Goal: Task Accomplishment & Management: Complete application form

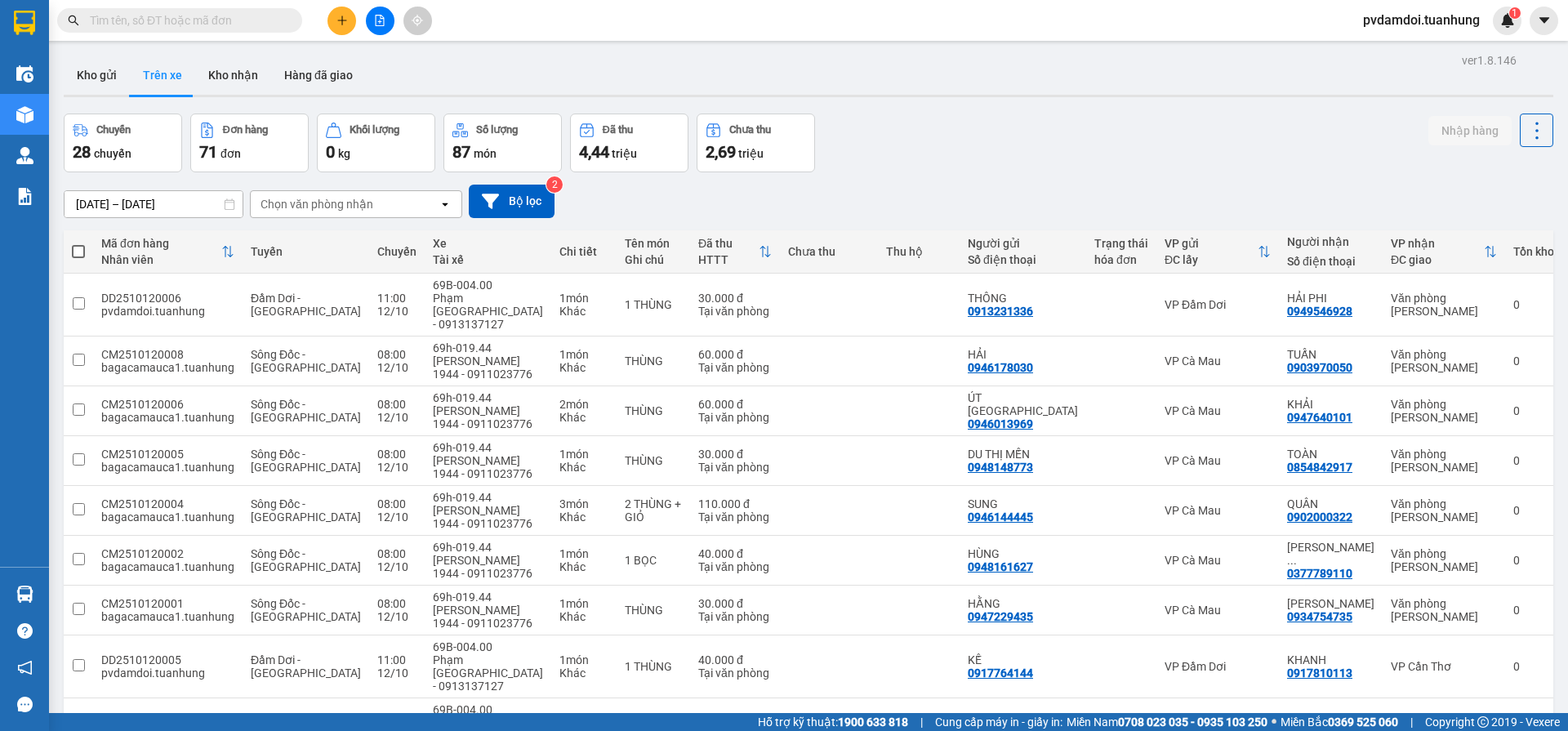
scroll to position [124, 0]
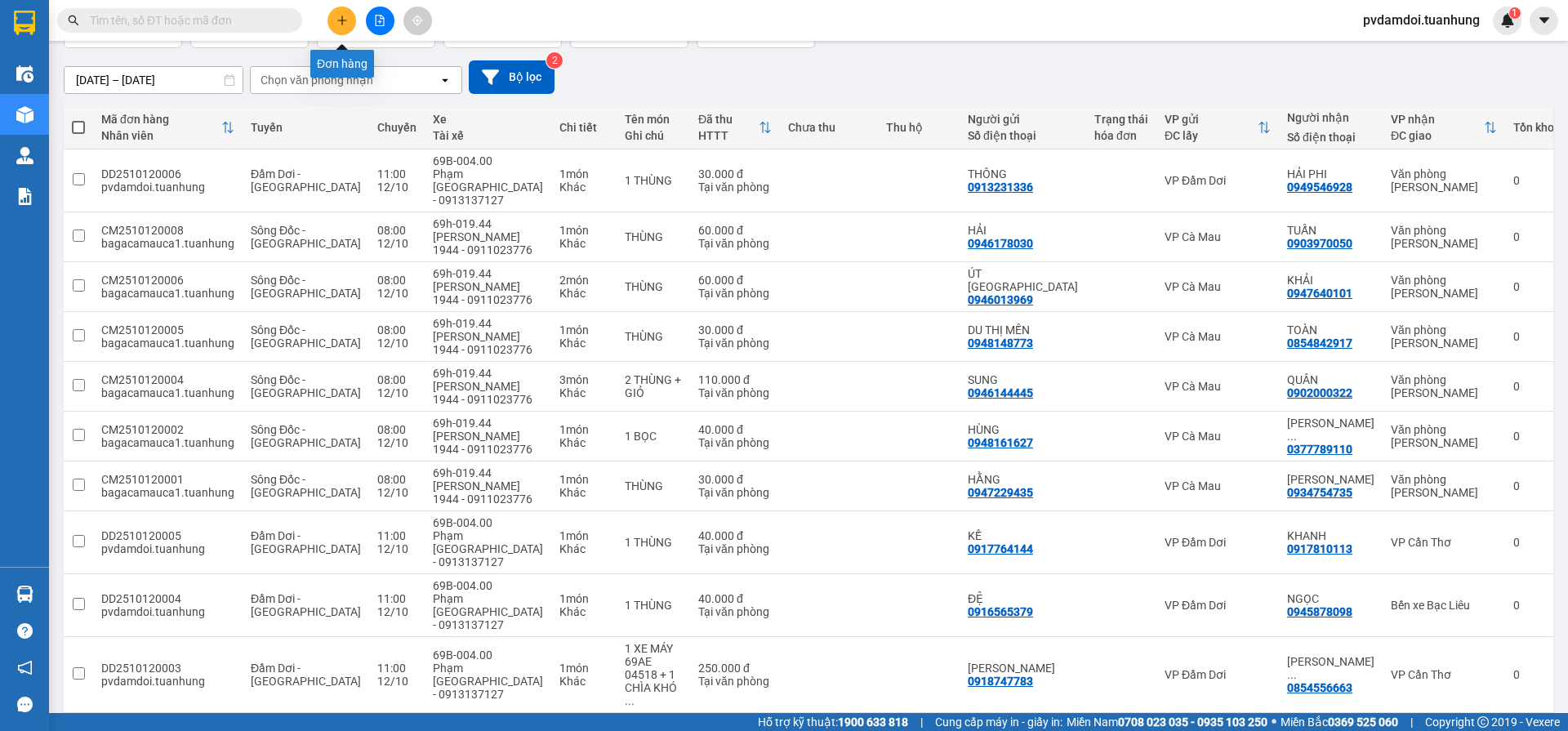
click at [345, 24] on icon "plus" at bounding box center [342, 21] width 12 height 12
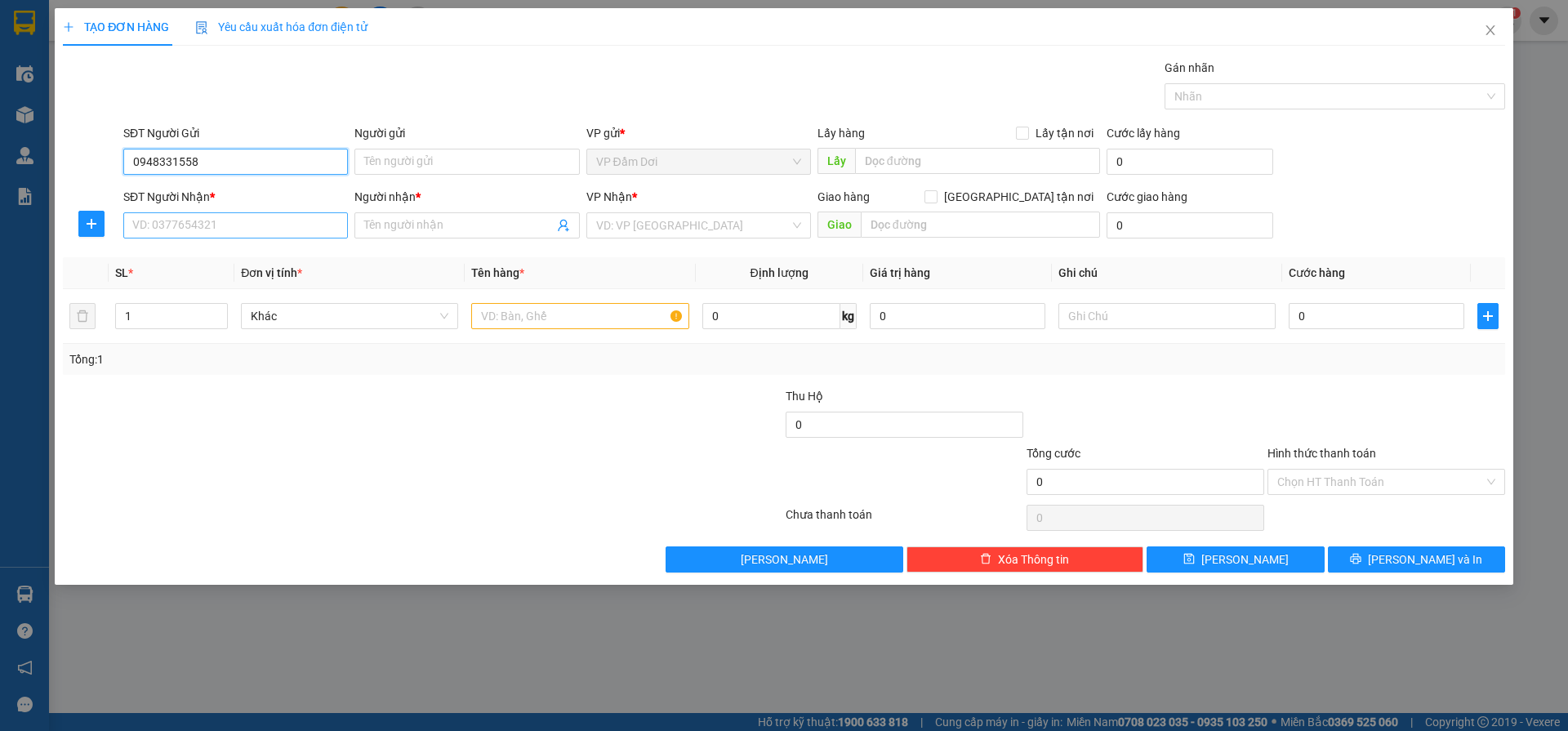
type input "0948331558"
click at [265, 221] on input "SĐT Người Nhận *" at bounding box center [236, 225] width 225 height 26
type input "0915159057"
click at [406, 218] on input "Người nhận *" at bounding box center [459, 225] width 189 height 18
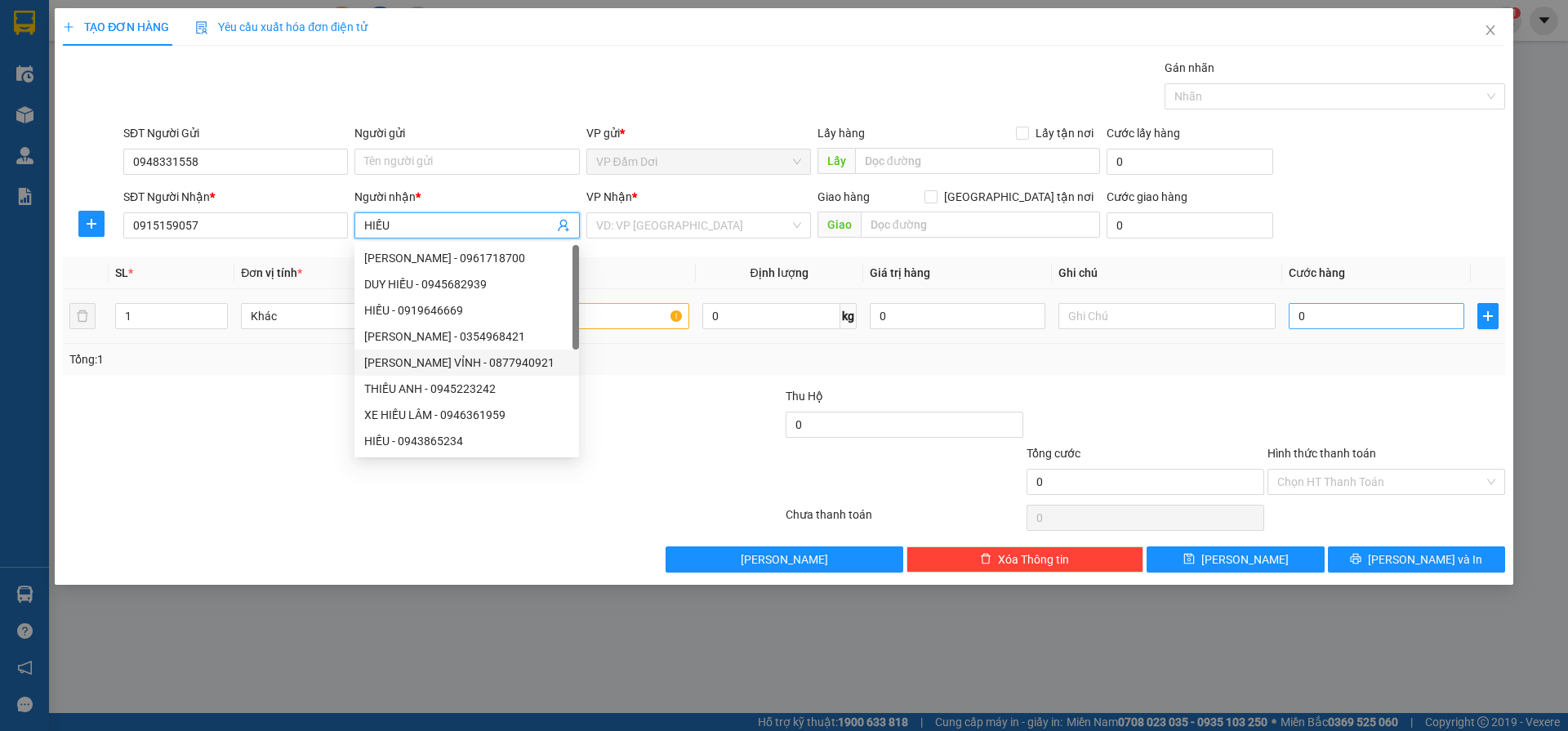
type input "HIẾU"
click at [1347, 309] on input "0" at bounding box center [1377, 315] width 176 height 26
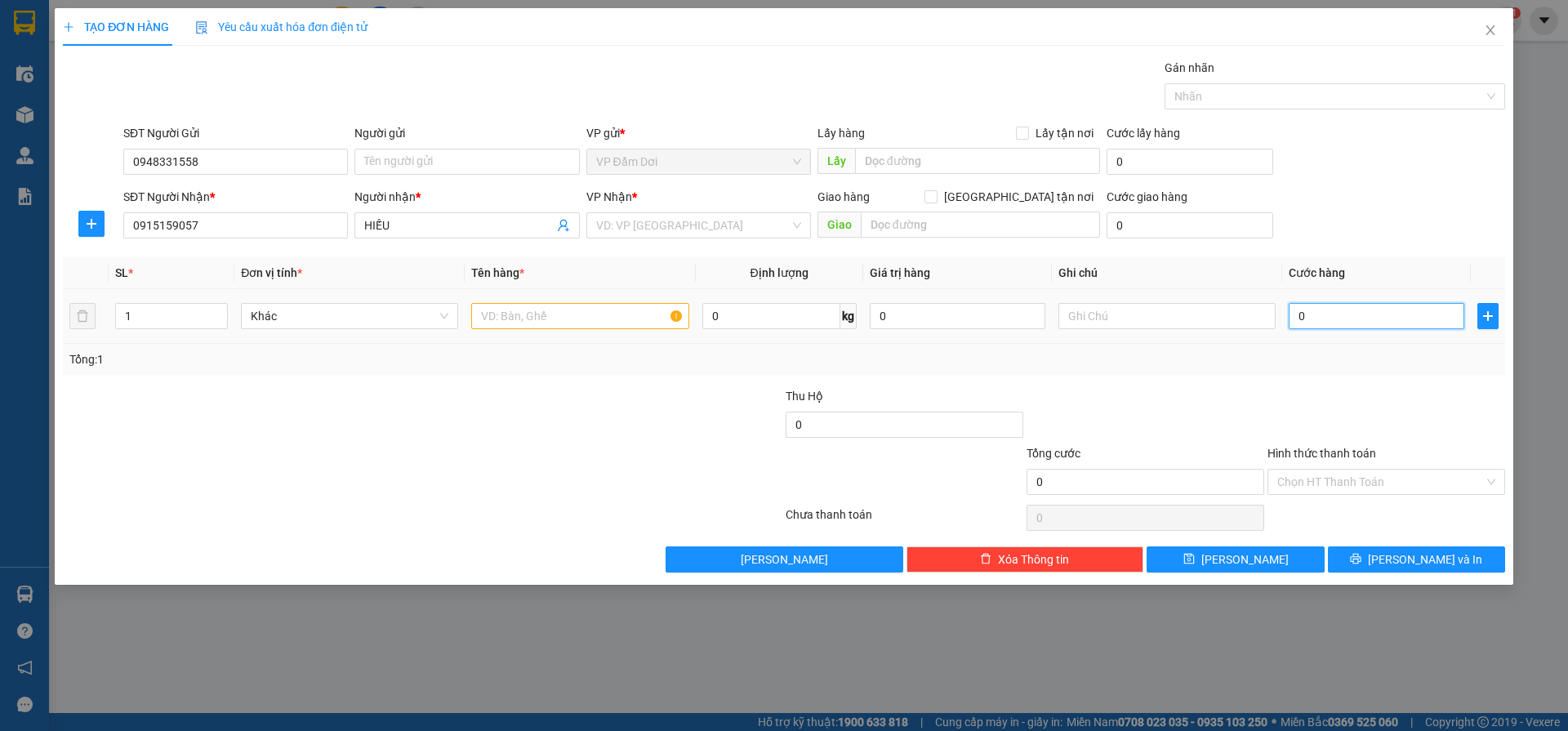
type input "006"
type input "6"
type input "0.060"
type input "60"
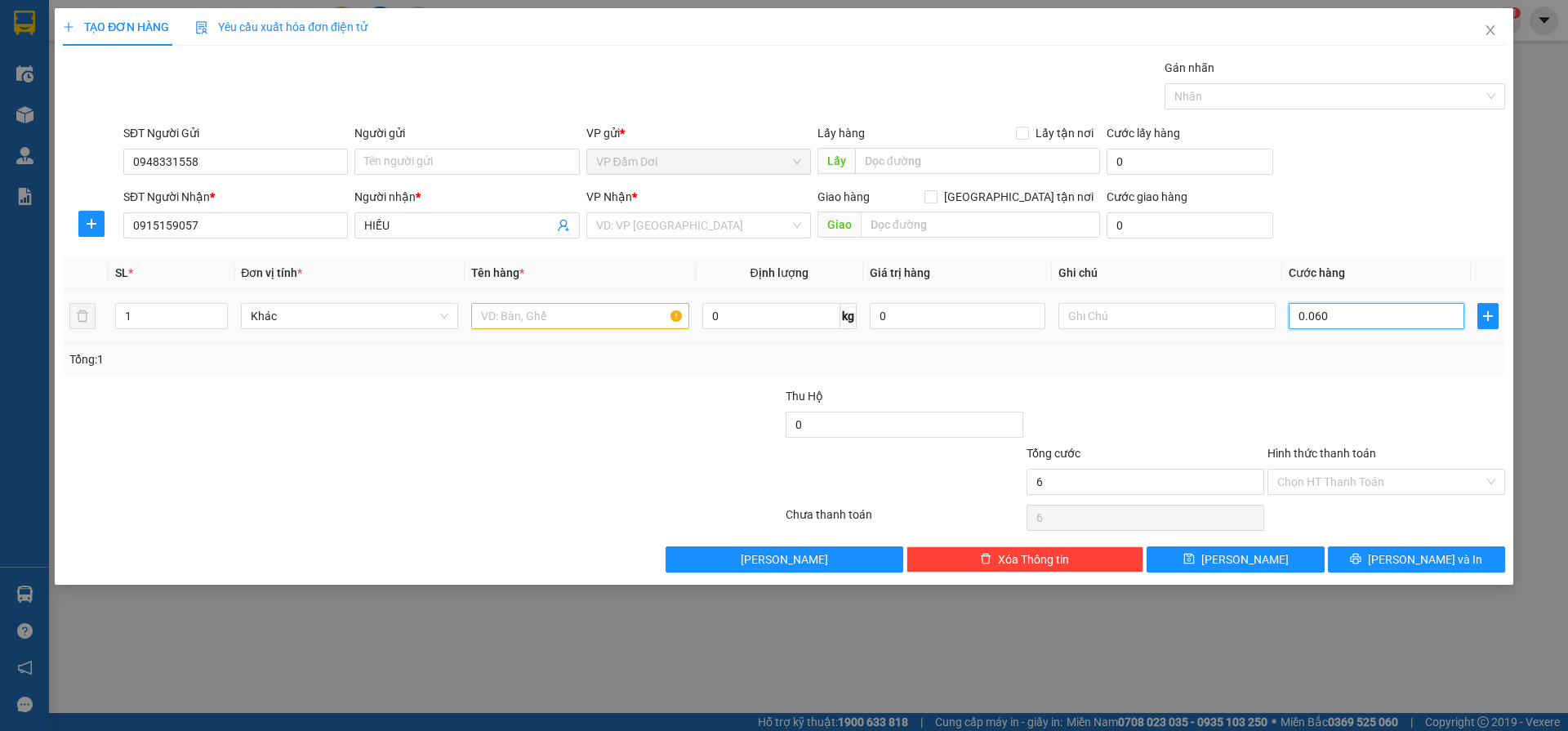
type input "60"
click at [1326, 402] on div at bounding box center [1386, 416] width 241 height 57
type input "60.000"
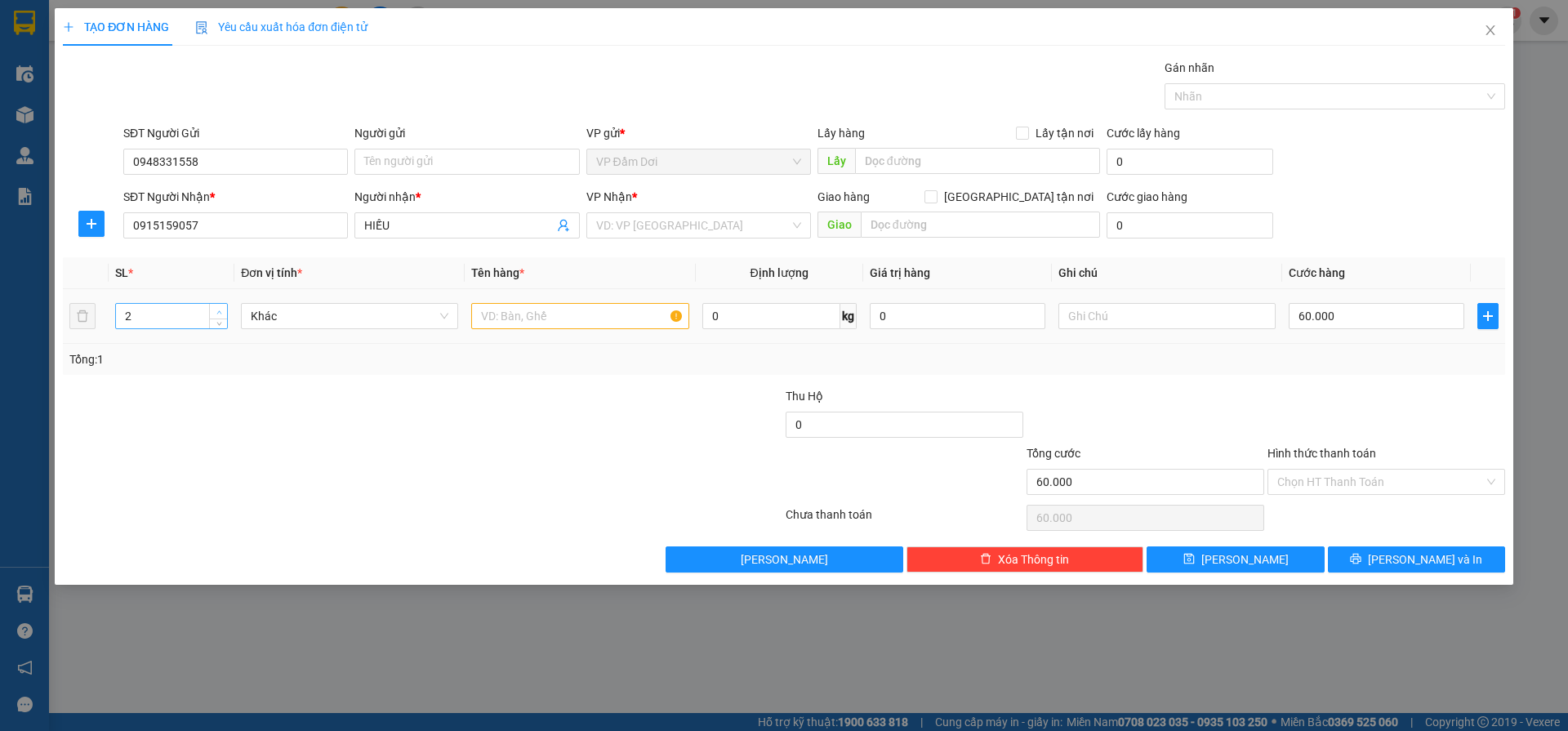
click at [221, 304] on span "Increase Value" at bounding box center [217, 311] width 18 height 15
click at [221, 308] on span "up" at bounding box center [219, 312] width 10 height 10
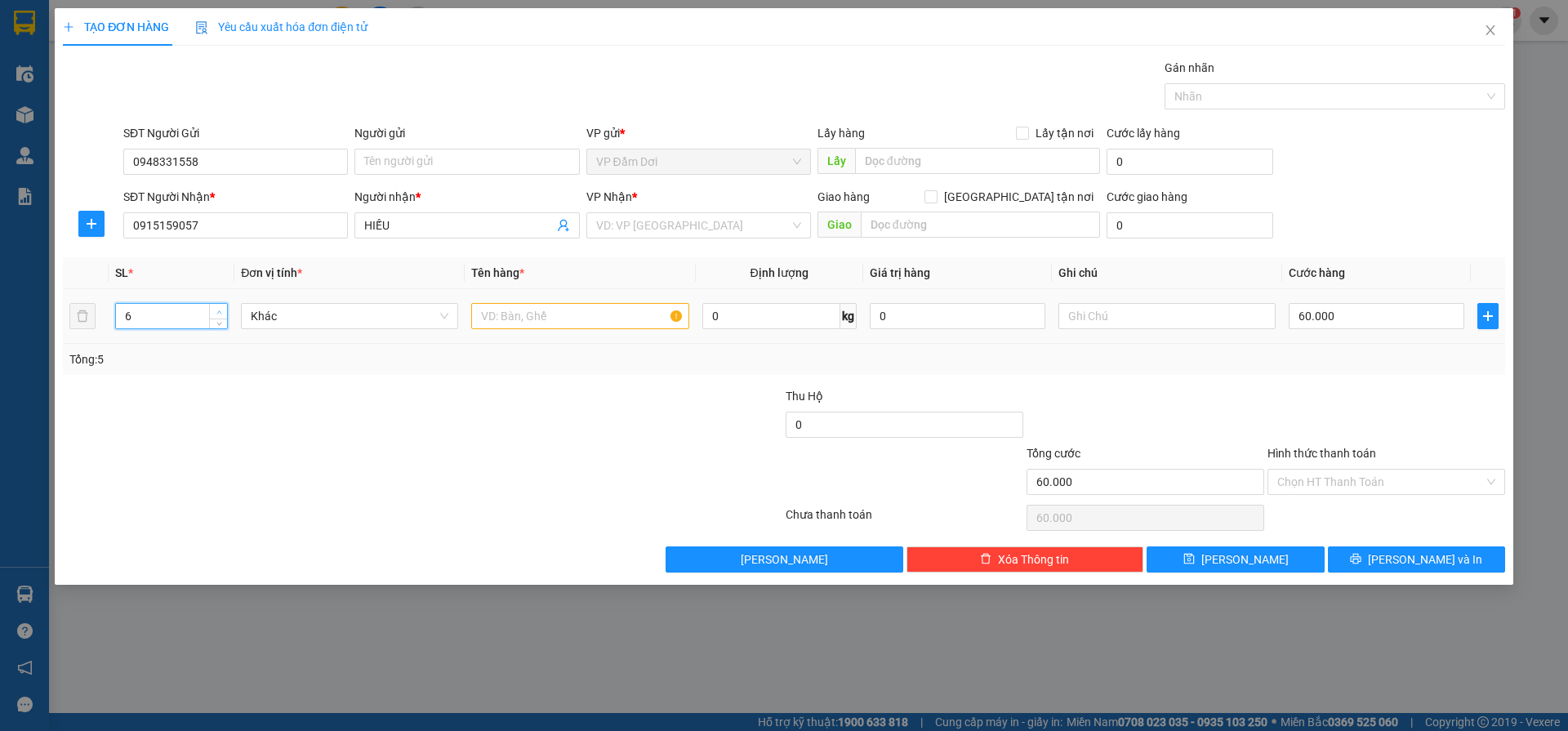
click at [221, 308] on span "up" at bounding box center [219, 312] width 10 height 10
click at [221, 309] on icon "up" at bounding box center [219, 312] width 6 height 6
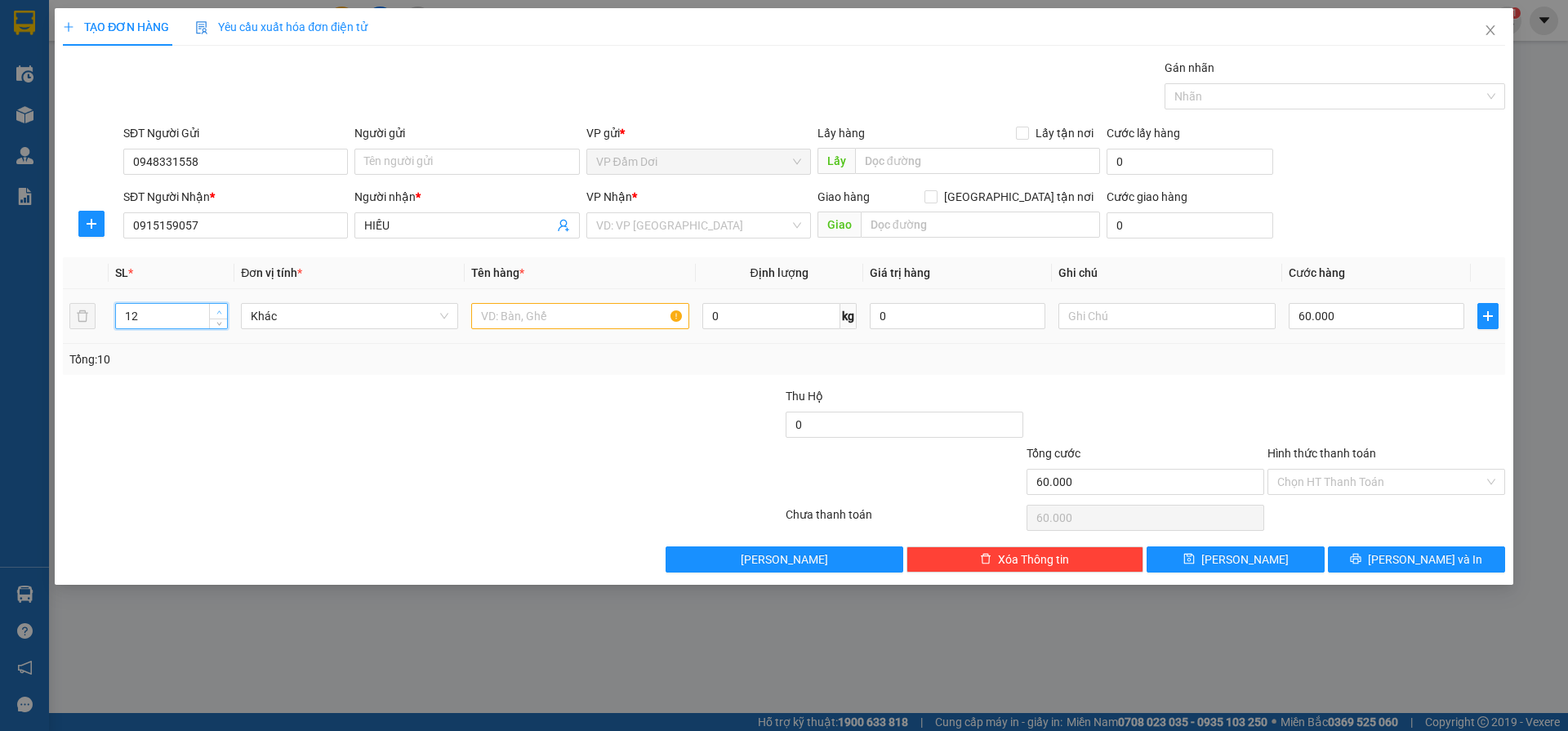
click at [221, 309] on icon "up" at bounding box center [219, 312] width 6 height 6
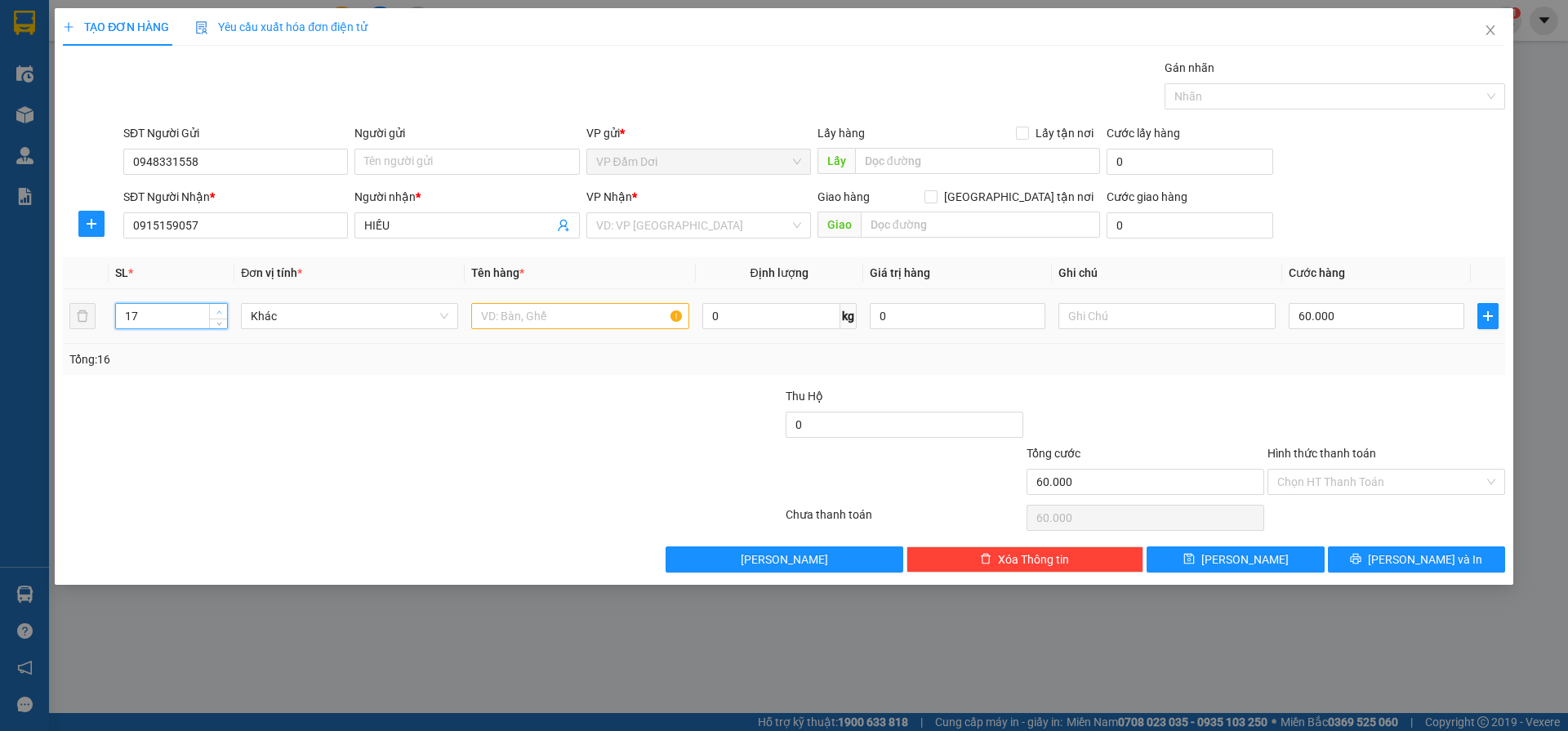
click at [221, 309] on icon "up" at bounding box center [219, 312] width 6 height 6
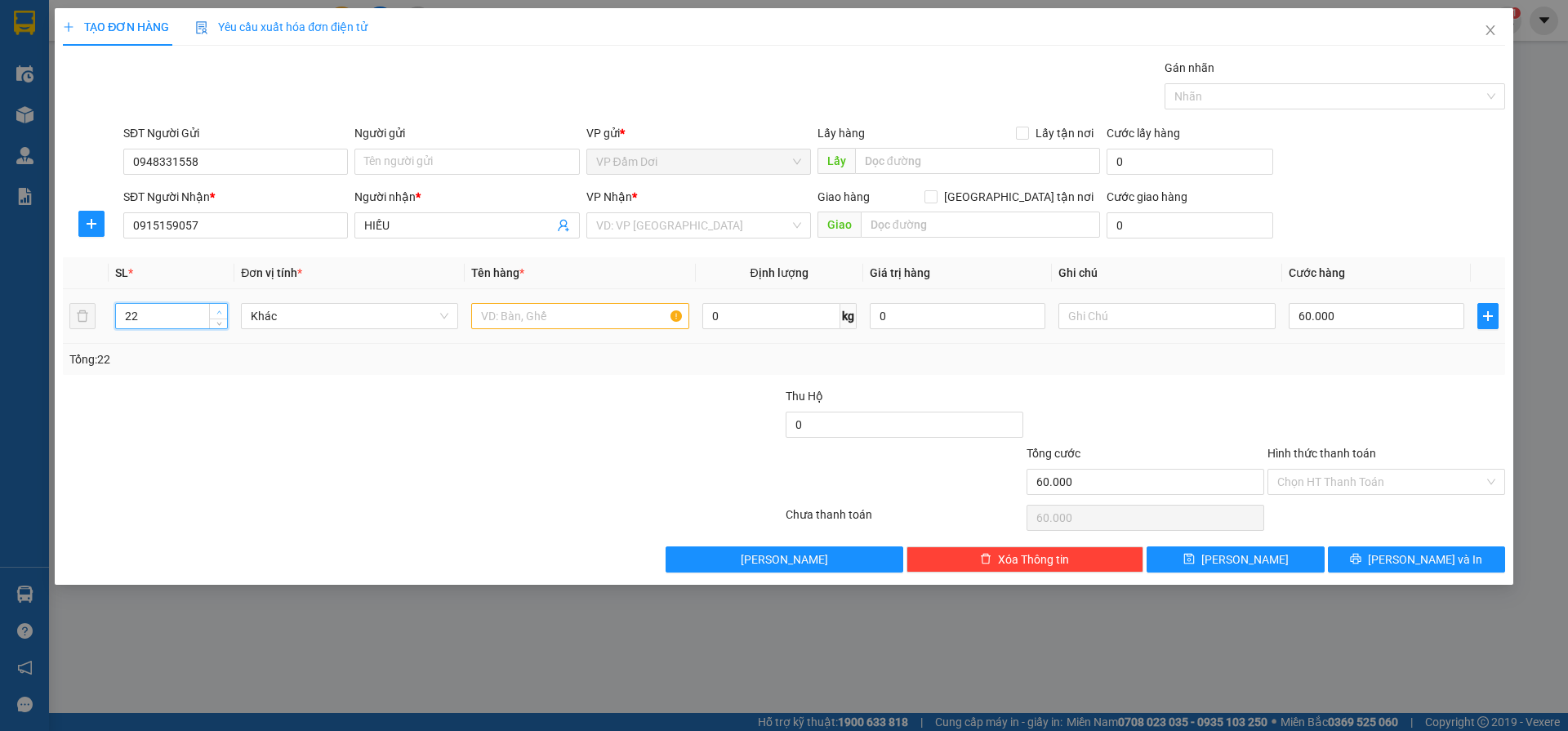
click at [221, 309] on icon "up" at bounding box center [219, 312] width 6 height 6
type input "26"
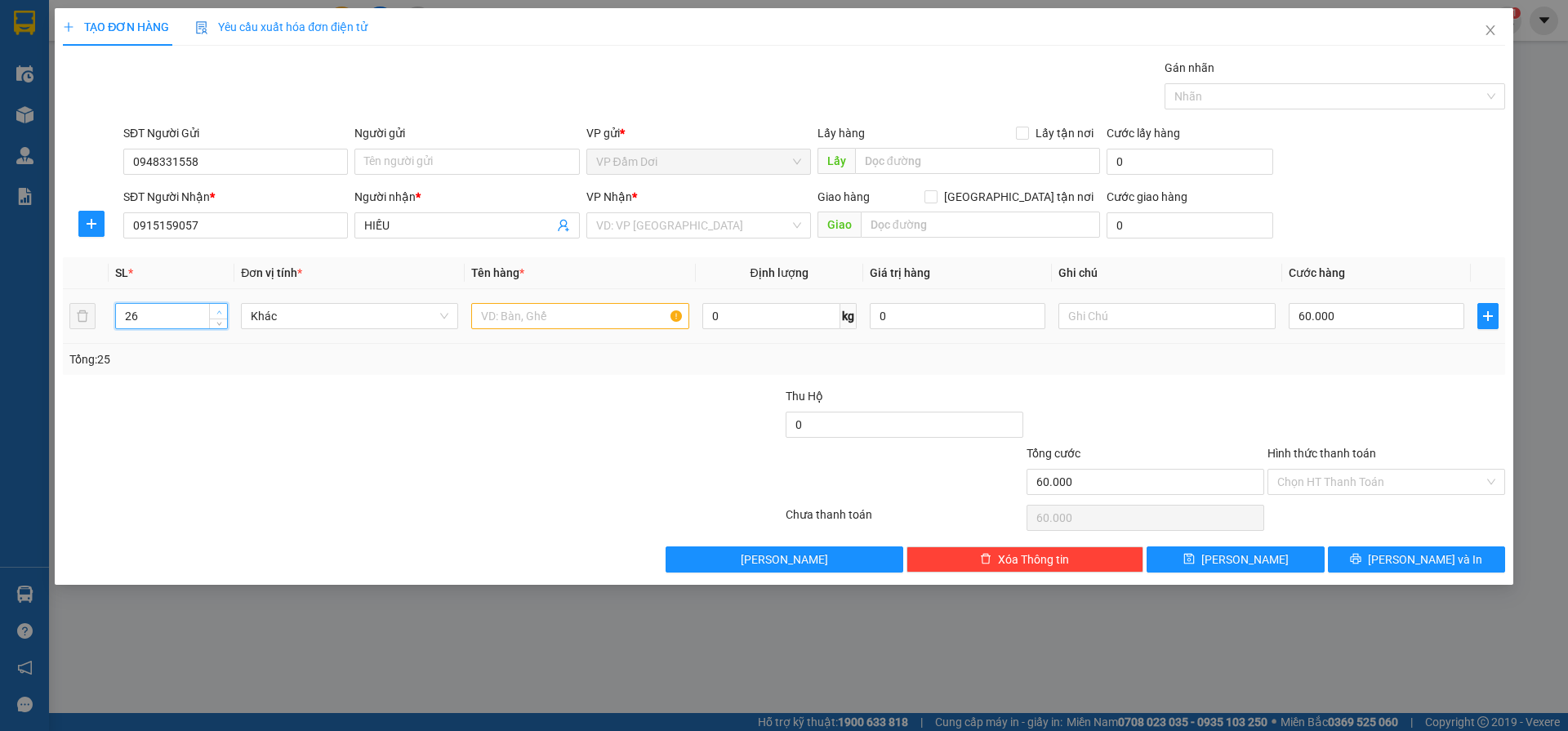
click at [221, 309] on icon "up" at bounding box center [219, 312] width 6 height 6
click at [636, 323] on input "text" at bounding box center [580, 315] width 217 height 26
type input "26 BAO"
click at [1229, 388] on div at bounding box center [1145, 416] width 241 height 57
click at [1234, 388] on div at bounding box center [1145, 416] width 241 height 57
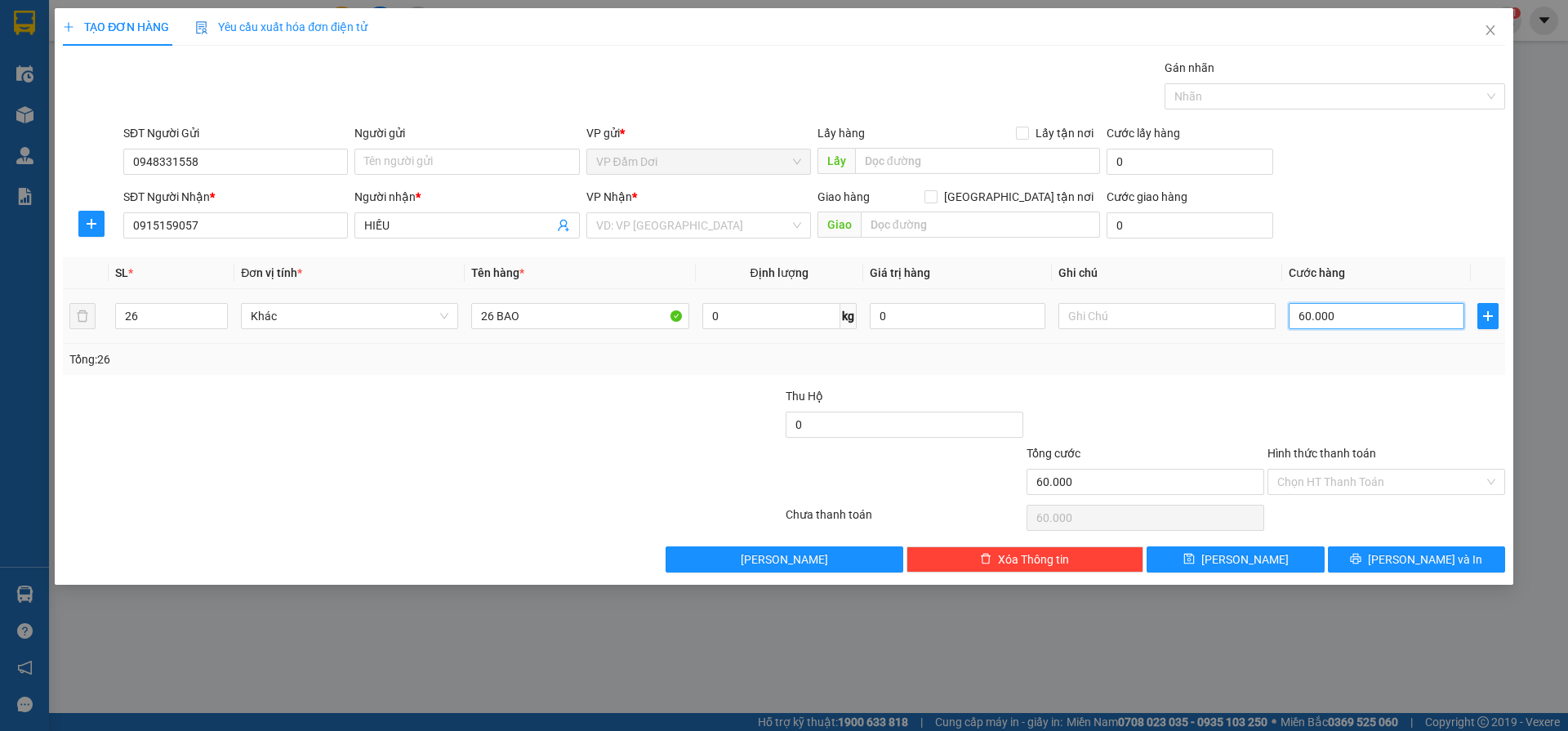
click at [1358, 314] on input "60.000" at bounding box center [1377, 315] width 176 height 26
type input "0"
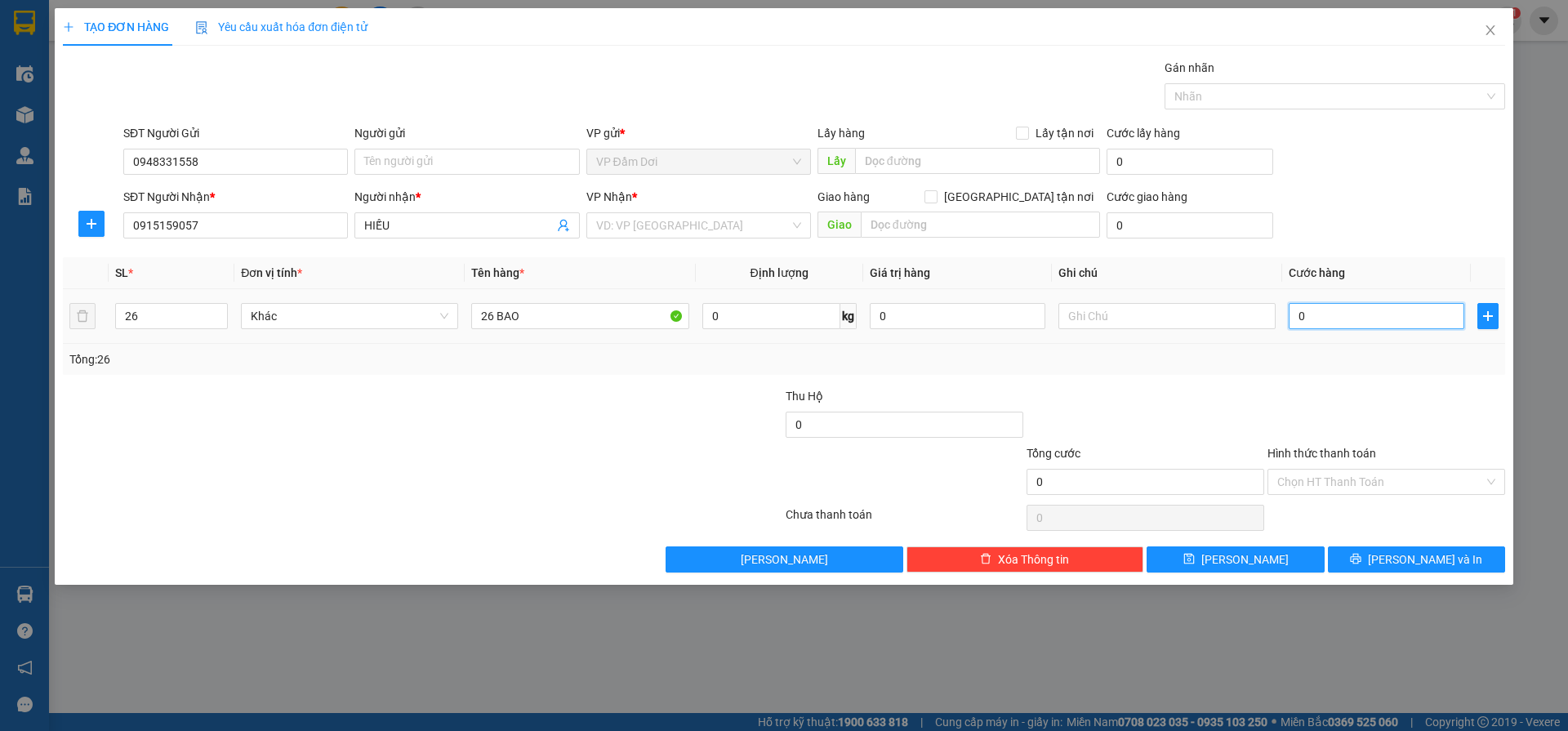
type input "001"
type input "1"
type input "0.015"
type input "15"
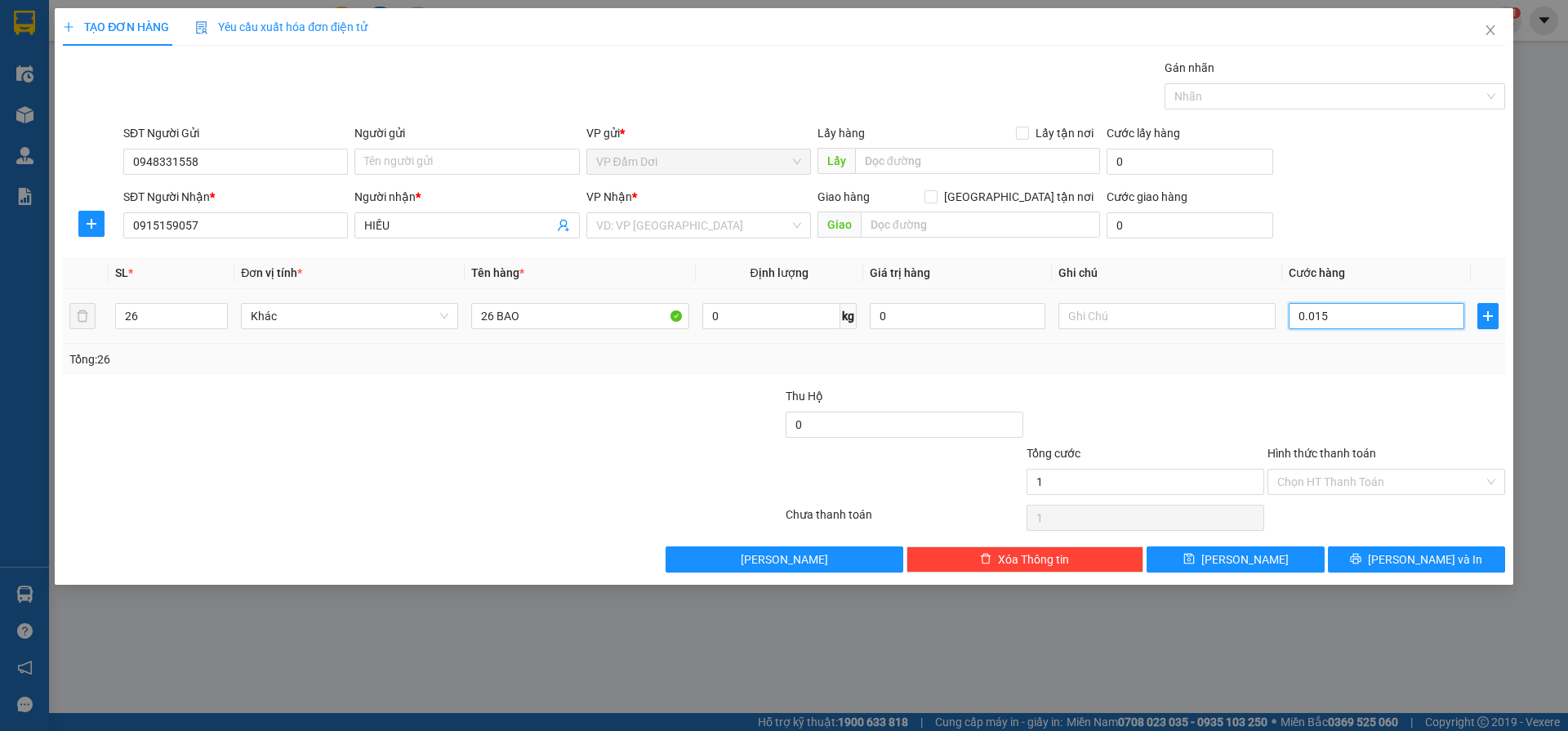
type input "15"
type input "00.156"
type input "156"
type input "0.001.560"
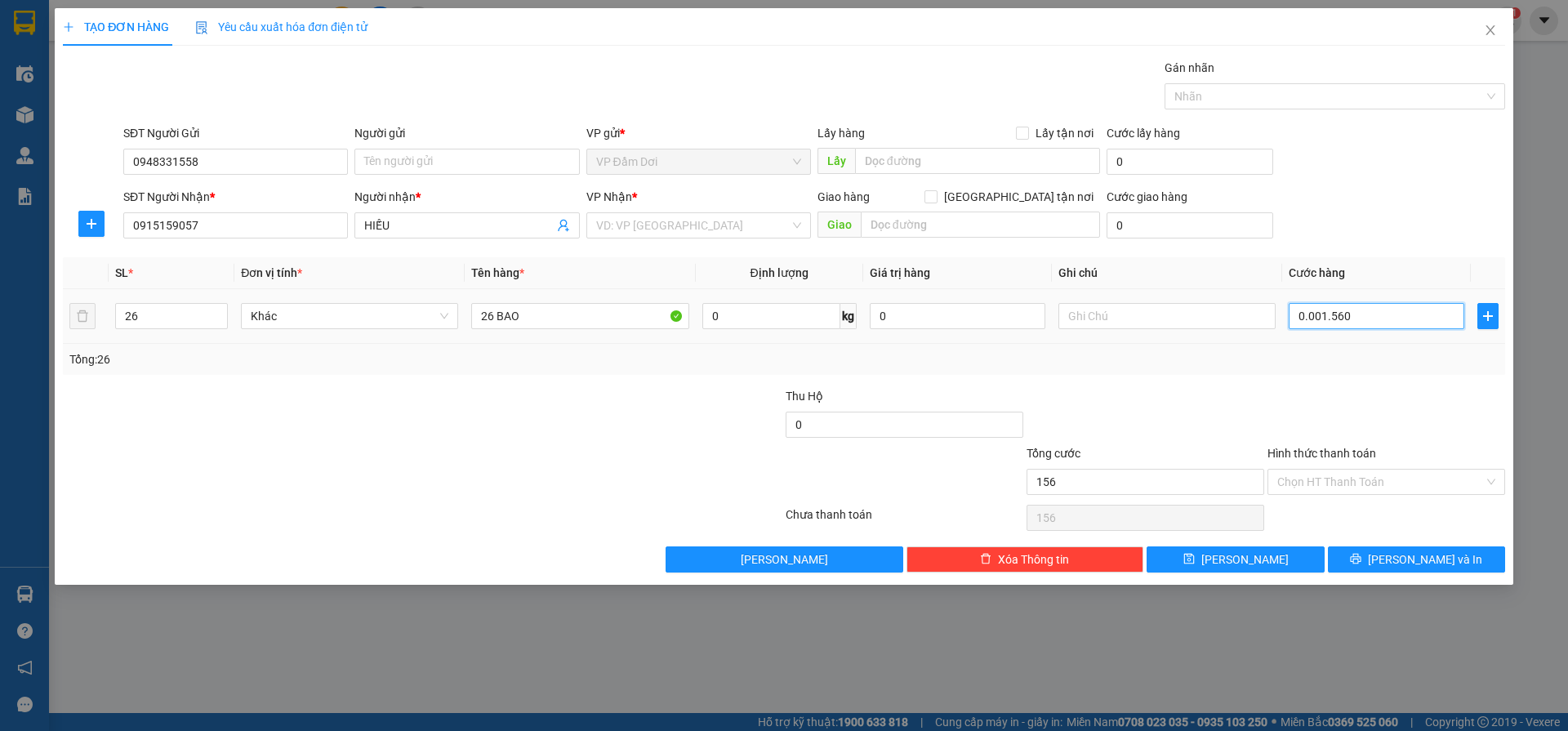
type input "1.560"
drag, startPoint x: 1428, startPoint y: 332, endPoint x: 1416, endPoint y: 402, distance: 71.0
click at [1423, 371] on div "SL * Đơn vị tính * Tên hàng * Định lượng Giá trị hàng Ghi chú Cước hàng 26 Khác…" at bounding box center [783, 316] width 1442 height 118
type input "1.560.000"
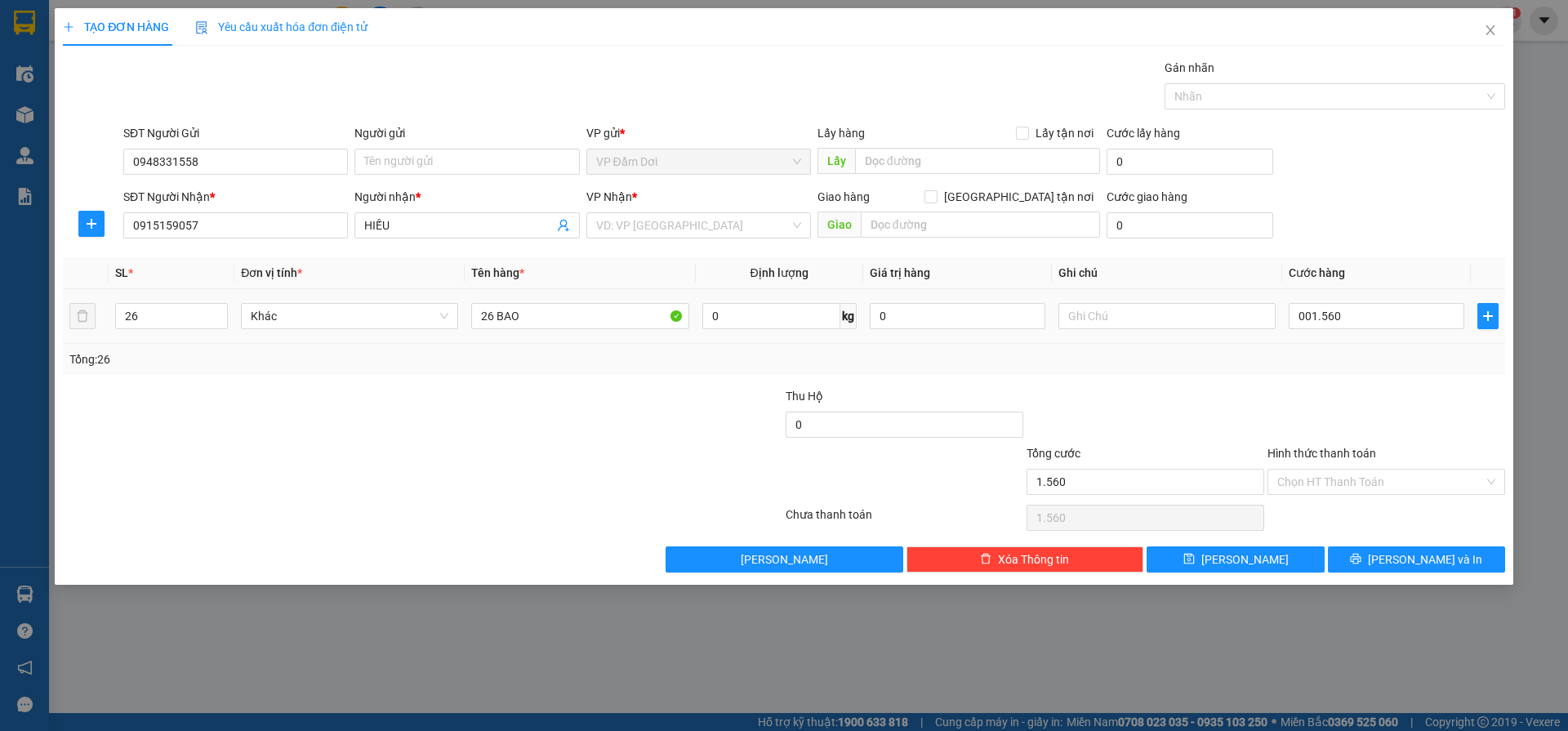
type input "1.560.000"
click at [1423, 402] on div at bounding box center [1386, 416] width 241 height 57
click at [1432, 475] on input "Hình thức thanh toán" at bounding box center [1380, 482] width 206 height 24
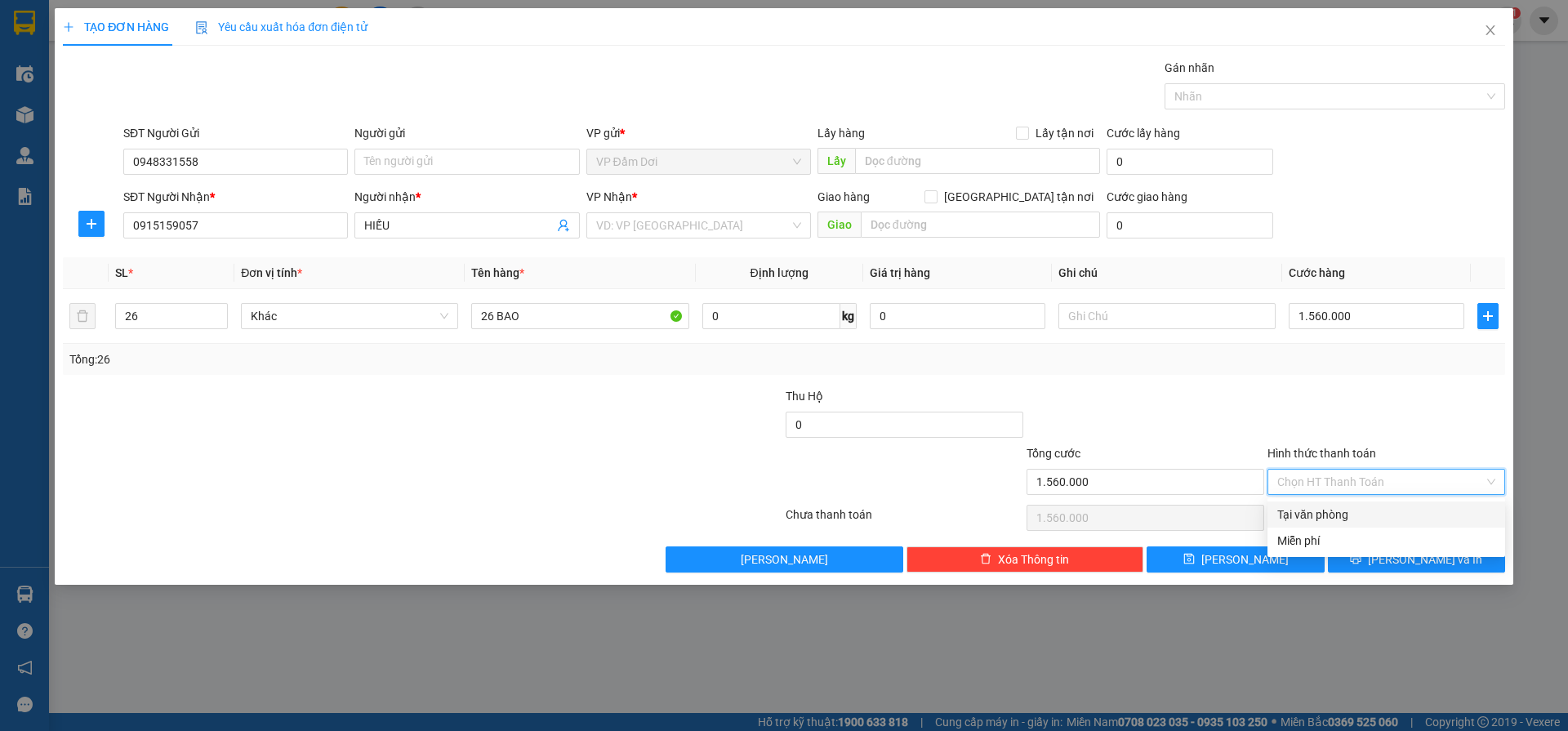
click at [1348, 518] on div "Tại văn phòng" at bounding box center [1386, 514] width 218 height 18
type input "0"
click at [610, 230] on input "search" at bounding box center [693, 225] width 194 height 24
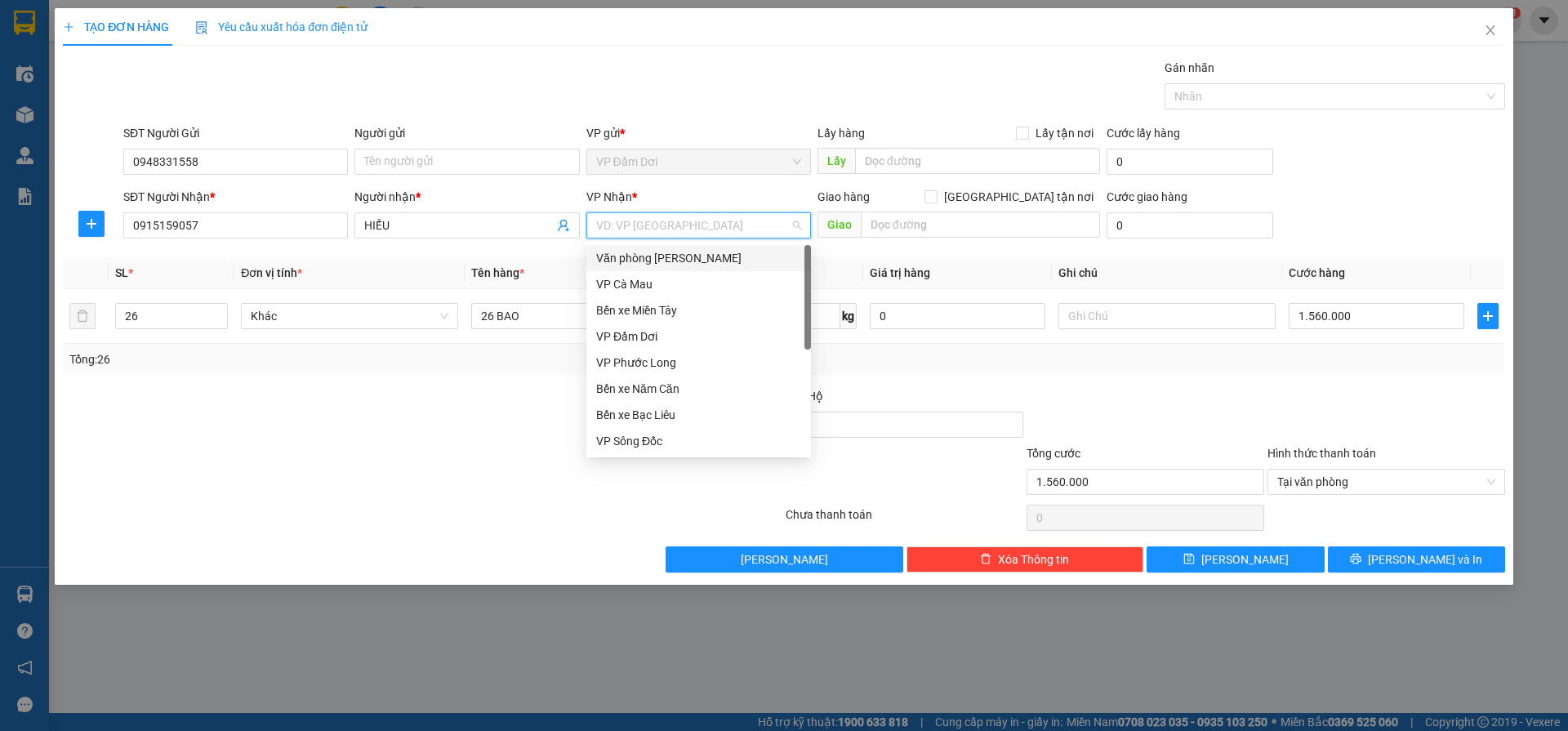
click at [639, 256] on div "Văn phòng [PERSON_NAME]" at bounding box center [698, 258] width 205 height 18
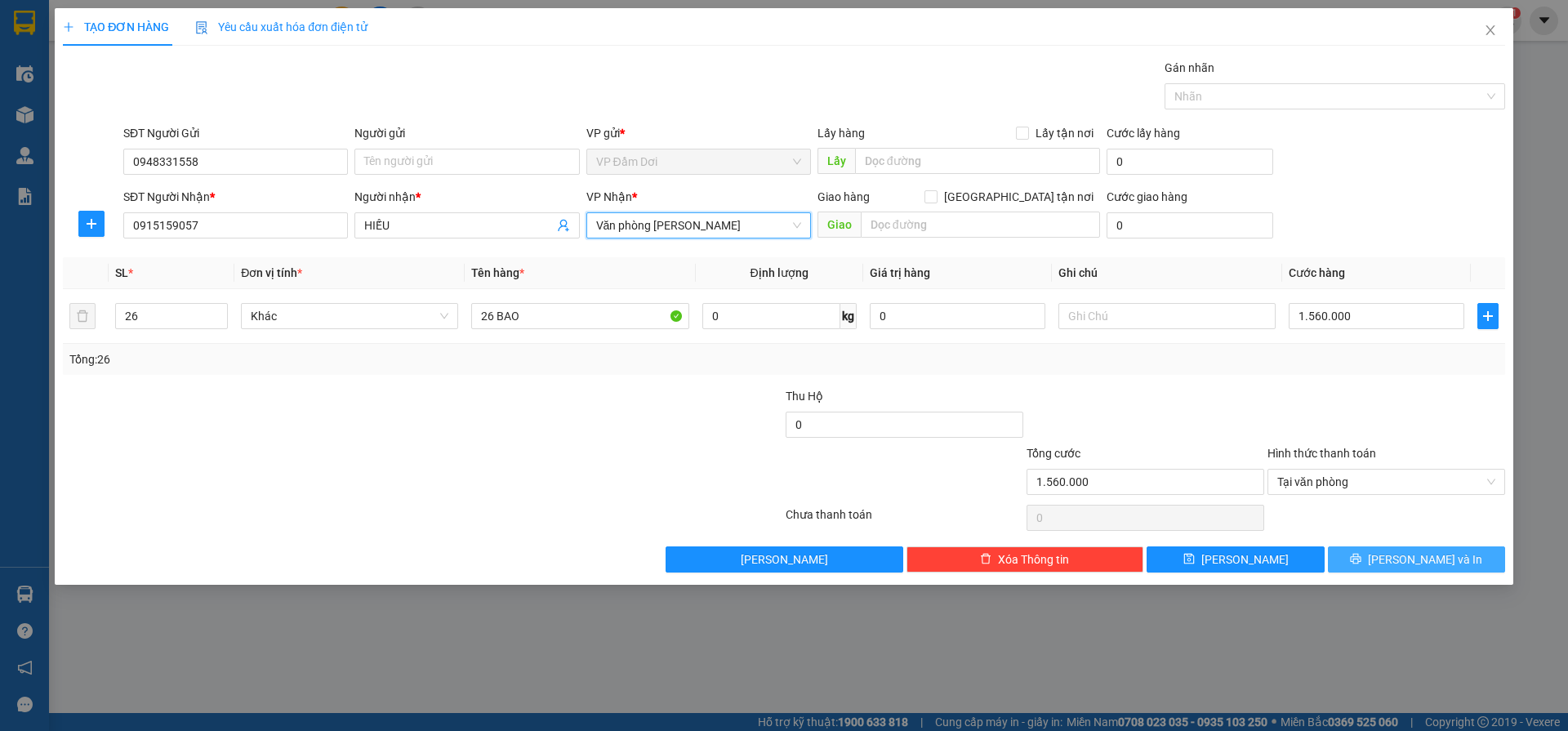
click at [1362, 561] on button "[PERSON_NAME] và In" at bounding box center [1416, 560] width 177 height 26
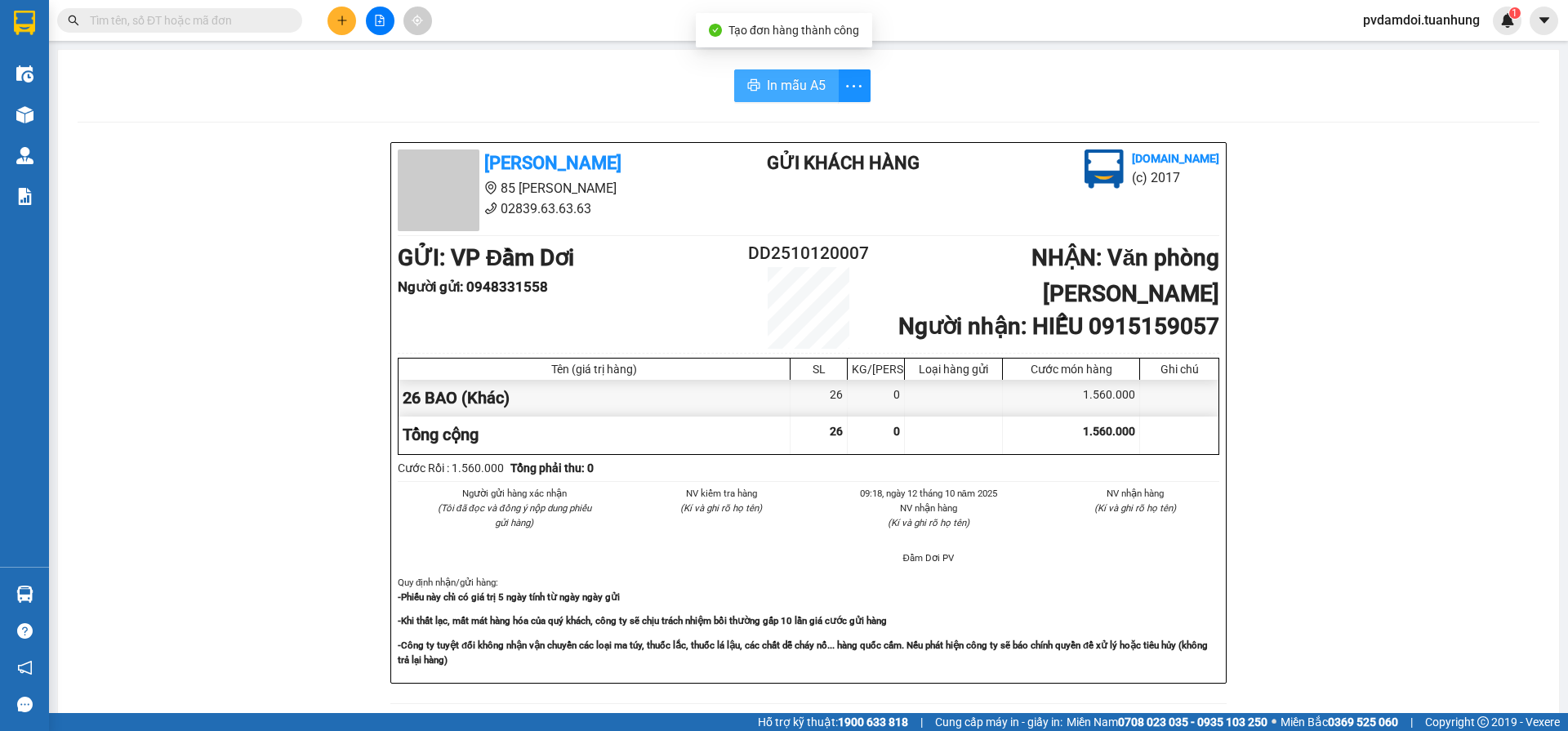
click at [804, 79] on span "In mẫu A5" at bounding box center [796, 85] width 59 height 20
click at [744, 96] on button "In mẫu A5" at bounding box center [786, 85] width 104 height 33
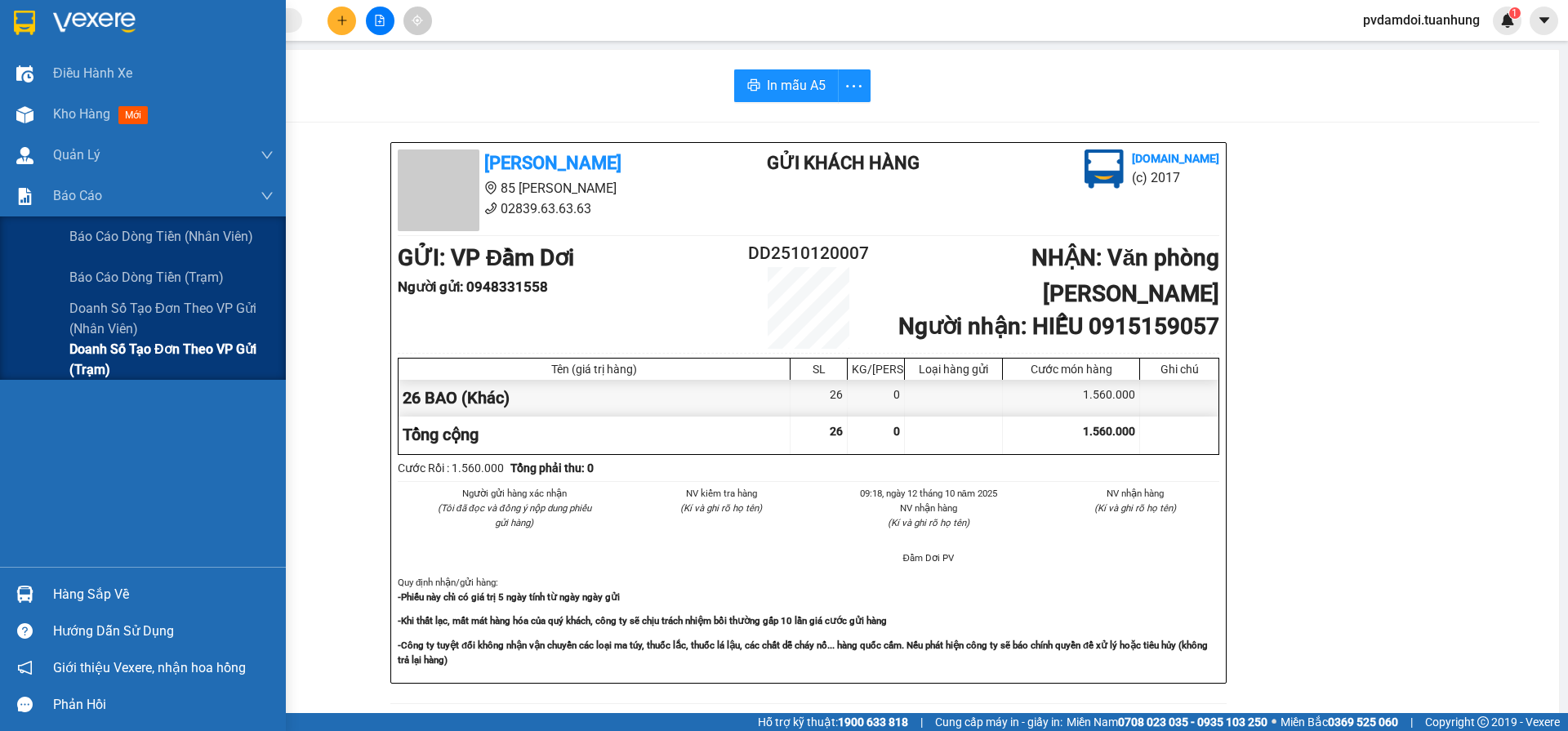
click at [142, 355] on span "Doanh số tạo đơn theo VP gửi (trạm)" at bounding box center [171, 359] width 204 height 41
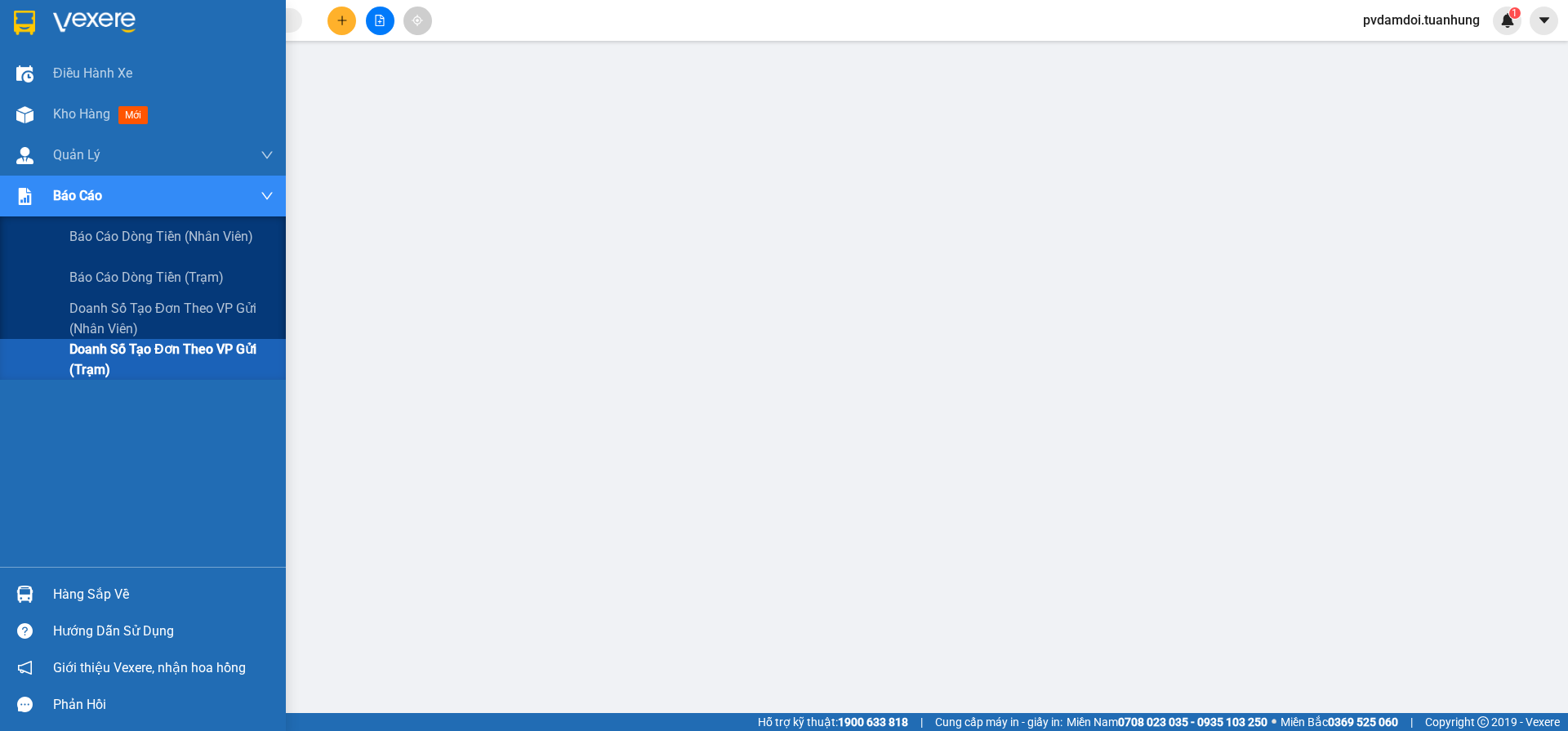
click at [143, 356] on span "Doanh số tạo đơn theo VP gửi (trạm)" at bounding box center [171, 359] width 204 height 41
